Goal: Information Seeking & Learning: Learn about a topic

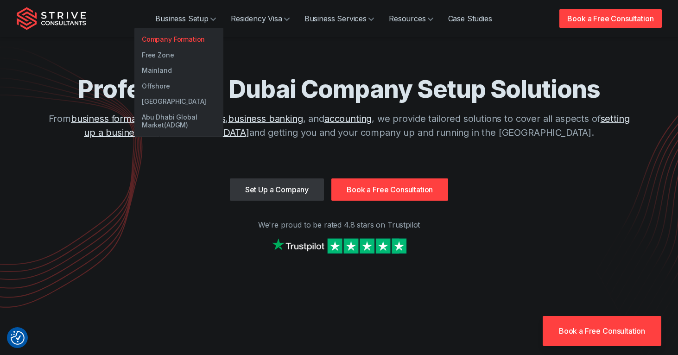
click at [195, 39] on link "Company Formation" at bounding box center [178, 39] width 89 height 16
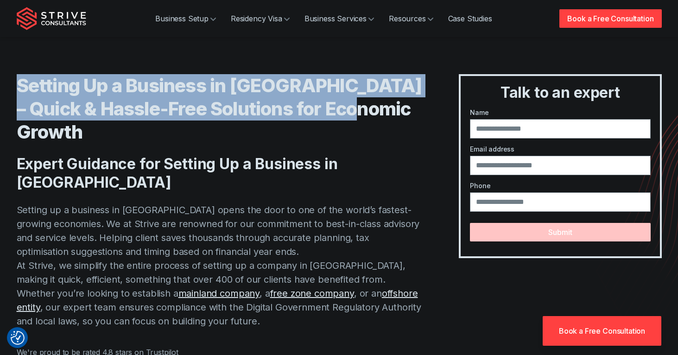
drag, startPoint x: 414, startPoint y: 112, endPoint x: -16, endPoint y: 89, distance: 430.4
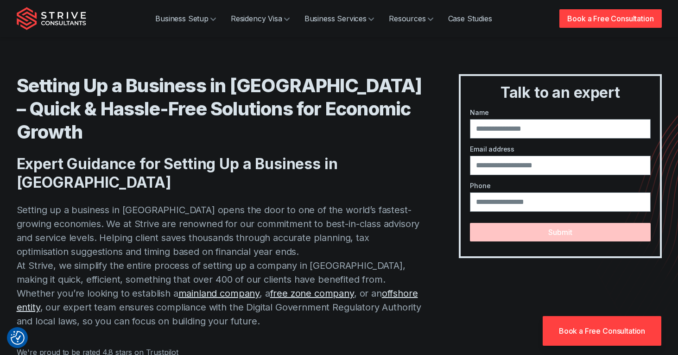
click at [109, 155] on h2 "Expert Guidance for Setting Up a Business in [GEOGRAPHIC_DATA]" at bounding box center [219, 173] width 405 height 37
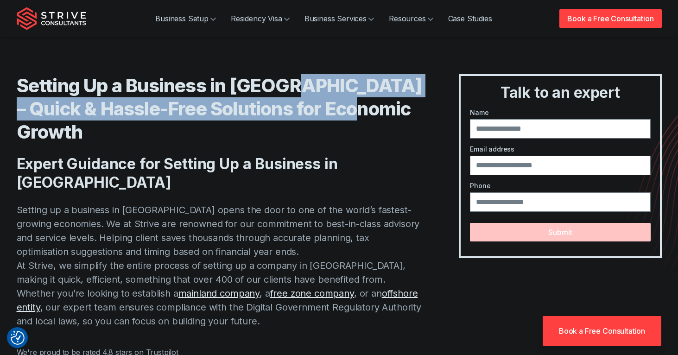
drag, startPoint x: 397, startPoint y: 108, endPoint x: 289, endPoint y: 78, distance: 112.0
click at [289, 78] on h1 "Setting Up a Business in [GEOGRAPHIC_DATA] – Quick & Hassle-Free Solutions for …" at bounding box center [219, 108] width 405 height 69
copy h1 "– Quick & Hassle-Free Solutions for Economic Growth"
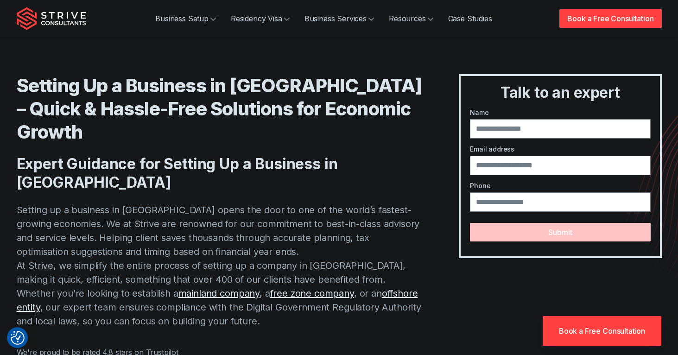
click at [376, 155] on h2 "Expert Guidance for Setting Up a Business in [GEOGRAPHIC_DATA]" at bounding box center [219, 173] width 405 height 37
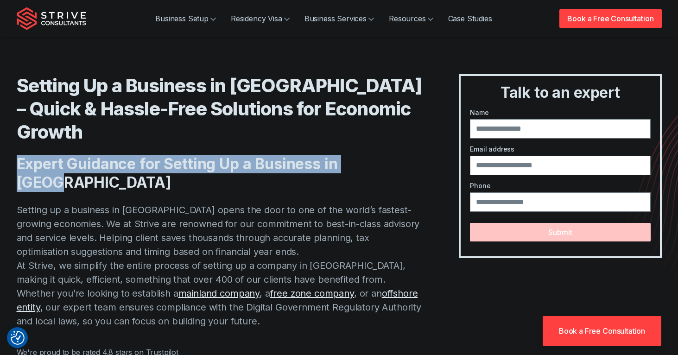
drag, startPoint x: 378, startPoint y: 141, endPoint x: 17, endPoint y: 135, distance: 361.8
click at [17, 155] on h2 "Expert Guidance for Setting Up a Business in [GEOGRAPHIC_DATA]" at bounding box center [219, 173] width 405 height 37
copy h2 "Expert Guidance for Setting Up a Business in [GEOGRAPHIC_DATA]"
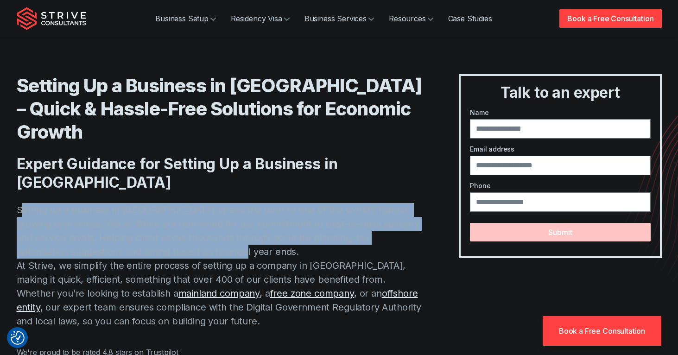
drag, startPoint x: 270, startPoint y: 206, endPoint x: 19, endPoint y: 170, distance: 253.0
click at [19, 203] on p "Setting up a business in [GEOGRAPHIC_DATA] opens the door to one of the world’s…" at bounding box center [219, 265] width 405 height 125
click at [76, 203] on p "Setting up a business in [GEOGRAPHIC_DATA] opens the door to one of the world’s…" at bounding box center [219, 265] width 405 height 125
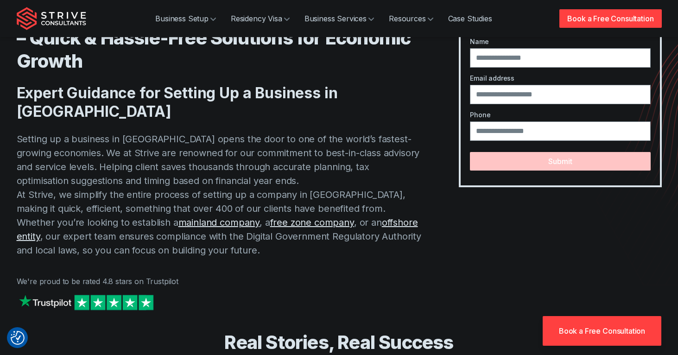
scroll to position [73, 0]
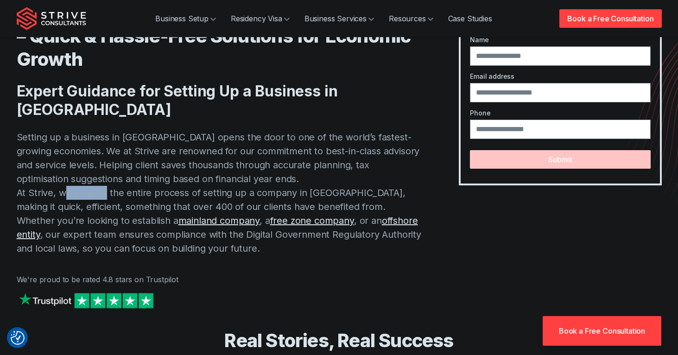
drag, startPoint x: 65, startPoint y: 151, endPoint x: 110, endPoint y: 157, distance: 45.7
click at [108, 157] on p "Setting up a business in [GEOGRAPHIC_DATA] opens the door to one of the world’s…" at bounding box center [219, 192] width 405 height 125
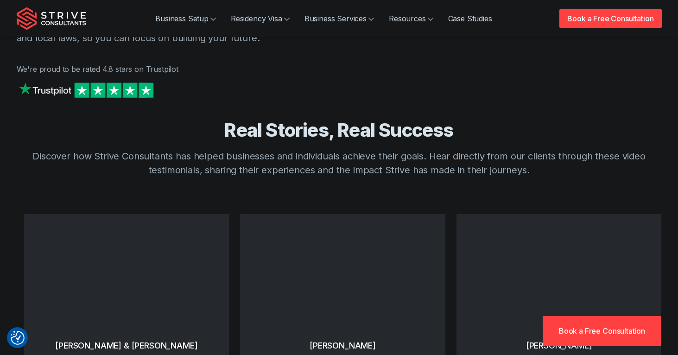
scroll to position [0, 0]
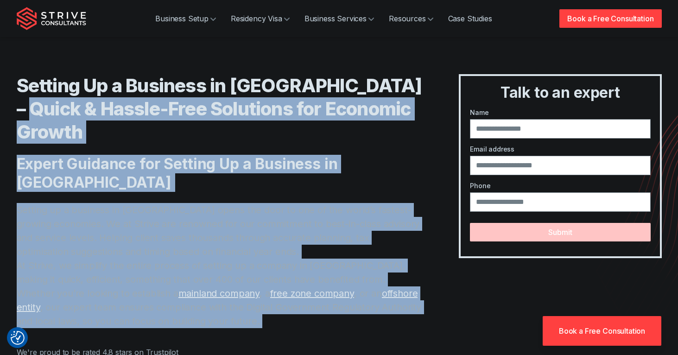
drag, startPoint x: 56, startPoint y: 102, endPoint x: 157, endPoint y: 293, distance: 216.5
click at [157, 293] on div "Setting Up a Business in [GEOGRAPHIC_DATA] – Quick & Hassle-Free Solutions for …" at bounding box center [219, 237] width 405 height 327
click at [159, 292] on div "Setting Up a Business in [GEOGRAPHIC_DATA] – Quick & Hassle-Free Solutions for …" at bounding box center [219, 237] width 405 height 327
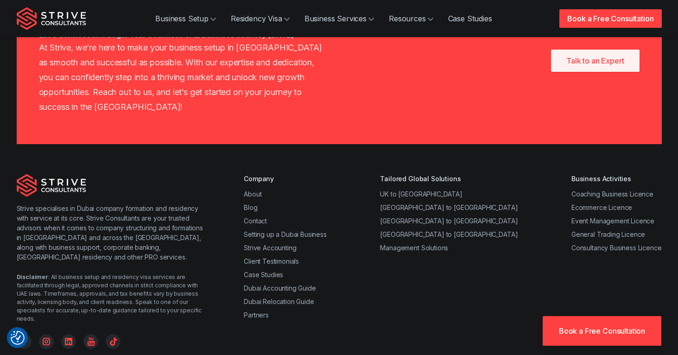
scroll to position [5002, 0]
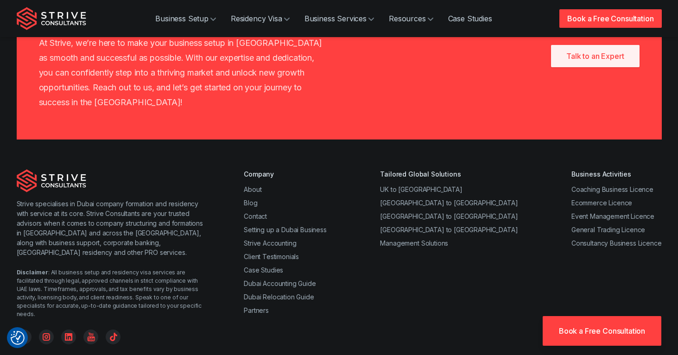
drag, startPoint x: 279, startPoint y: 287, endPoint x: 415, endPoint y: 283, distance: 136.2
drag, startPoint x: 252, startPoint y: 300, endPoint x: 426, endPoint y: 305, distance: 173.3
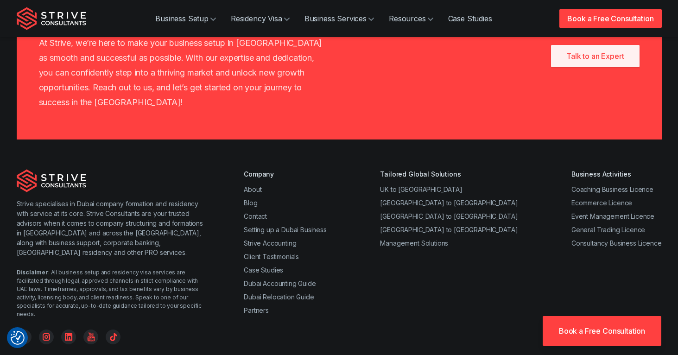
drag, startPoint x: 426, startPoint y: 305, endPoint x: 175, endPoint y: 286, distance: 251.7
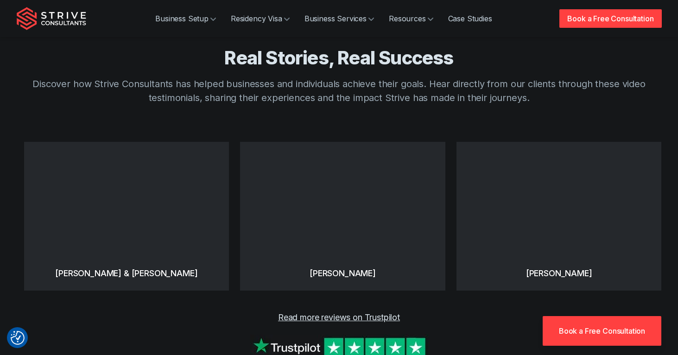
scroll to position [0, 0]
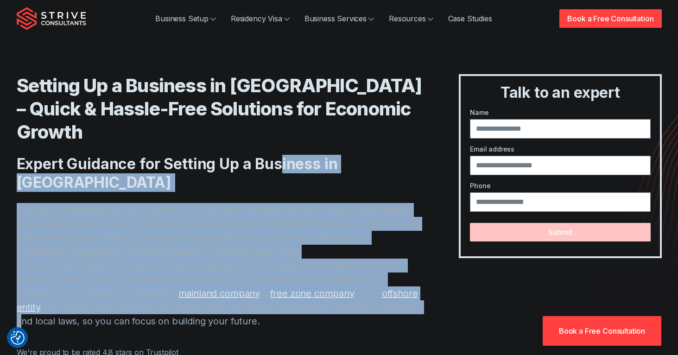
drag, startPoint x: 281, startPoint y: 149, endPoint x: 326, endPoint y: 259, distance: 118.4
click at [326, 259] on div "Setting Up a Business in [GEOGRAPHIC_DATA] – Quick & Hassle-Free Solutions for …" at bounding box center [219, 237] width 405 height 327
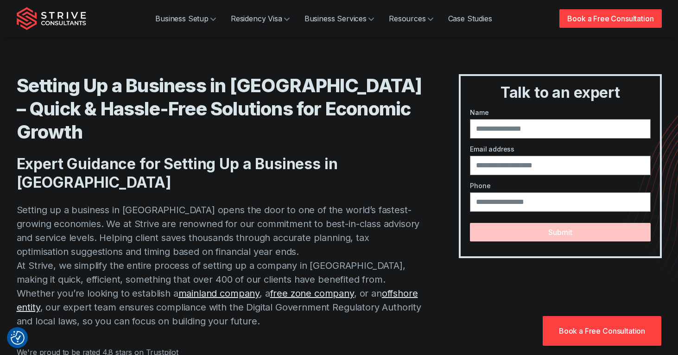
click at [362, 286] on p "Setting up a business in [GEOGRAPHIC_DATA] opens the door to one of the world’s…" at bounding box center [219, 265] width 405 height 125
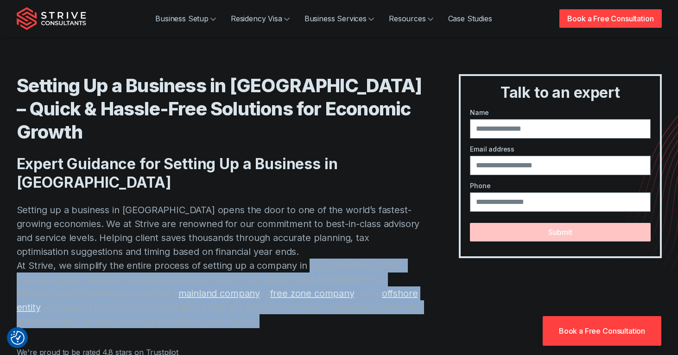
drag, startPoint x: 365, startPoint y: 273, endPoint x: 304, endPoint y: 220, distance: 80.5
click at [307, 223] on p "Setting up a business in [GEOGRAPHIC_DATA] opens the door to one of the world’s…" at bounding box center [219, 265] width 405 height 125
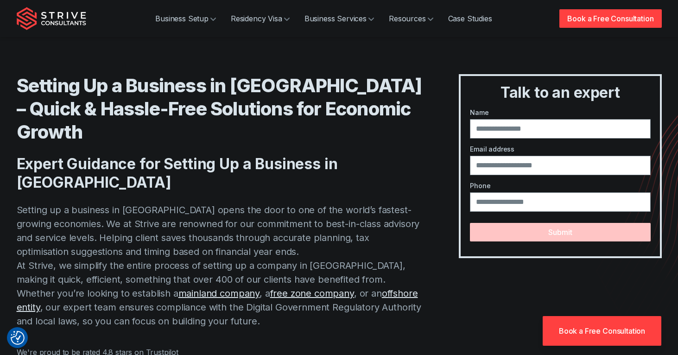
click at [299, 216] on p "Setting up a business in [GEOGRAPHIC_DATA] opens the door to one of the world’s…" at bounding box center [219, 265] width 405 height 125
drag, startPoint x: 96, startPoint y: 188, endPoint x: 183, endPoint y: 215, distance: 90.8
click at [171, 203] on p "Setting up a business in [GEOGRAPHIC_DATA] opens the door to one of the world’s…" at bounding box center [219, 265] width 405 height 125
click at [184, 217] on p "Setting up a business in [GEOGRAPHIC_DATA] opens the door to one of the world’s…" at bounding box center [219, 265] width 405 height 125
drag, startPoint x: 32, startPoint y: 201, endPoint x: 91, endPoint y: 201, distance: 59.3
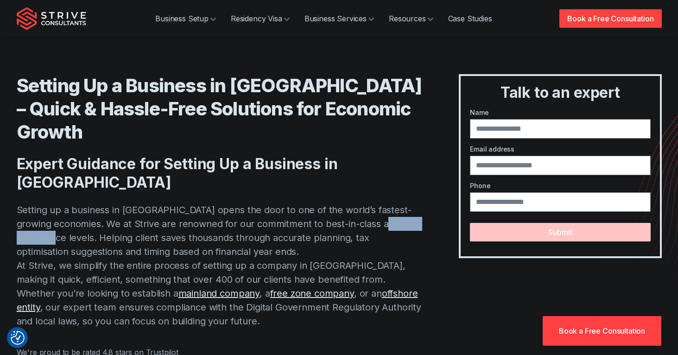
click at [89, 203] on p "Setting up a business in [GEOGRAPHIC_DATA] opens the door to one of the world’s…" at bounding box center [219, 265] width 405 height 125
click at [91, 203] on p "Setting up a business in [GEOGRAPHIC_DATA] opens the door to one of the world’s…" at bounding box center [219, 265] width 405 height 125
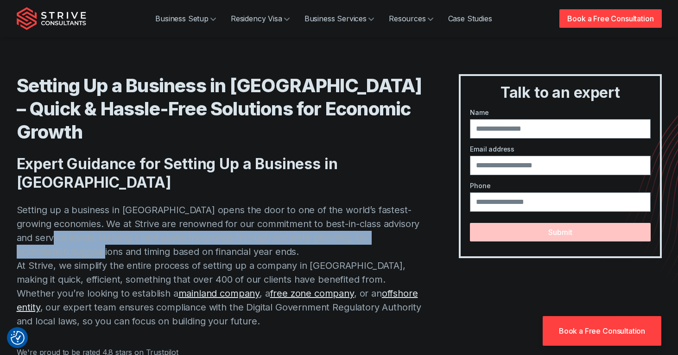
drag, startPoint x: 81, startPoint y: 194, endPoint x: 102, endPoint y: 213, distance: 28.5
click at [102, 213] on p "Setting up a business in [GEOGRAPHIC_DATA] opens the door to one of the world’s…" at bounding box center [219, 265] width 405 height 125
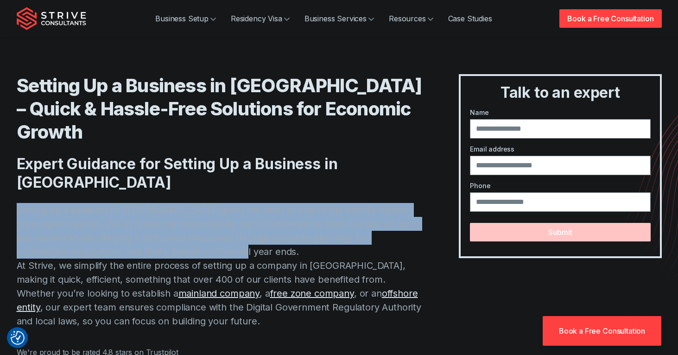
drag, startPoint x: 245, startPoint y: 213, endPoint x: 17, endPoint y: 173, distance: 232.3
click at [17, 203] on p "Setting up a business in [GEOGRAPHIC_DATA] opens the door to one of the world’s…" at bounding box center [219, 265] width 405 height 125
copy p "Setting up a business in [GEOGRAPHIC_DATA] opens the door to one of the world’s…"
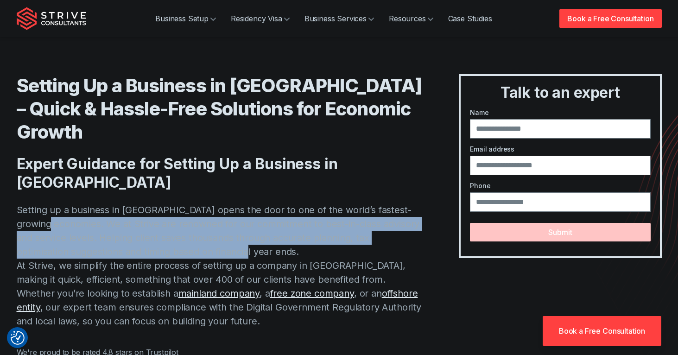
drag, startPoint x: 243, startPoint y: 211, endPoint x: 72, endPoint y: 178, distance: 174.0
click at [72, 203] on p "Setting up a business in [GEOGRAPHIC_DATA] opens the door to one of the world’s…" at bounding box center [219, 265] width 405 height 125
copy p "We at Strive are renowned for our commitment to best-in-class advisory and serv…"
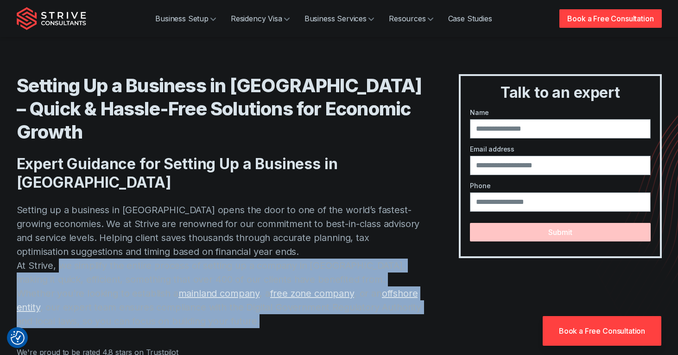
drag, startPoint x: 61, startPoint y: 222, endPoint x: 189, endPoint y: 275, distance: 138.7
click at [189, 275] on p "Setting up a business in [GEOGRAPHIC_DATA] opens the door to one of the world’s…" at bounding box center [219, 265] width 405 height 125
copy p "we simplify the entire process of setting up a company in [GEOGRAPHIC_DATA], ma…"
